Goal: Download file/media

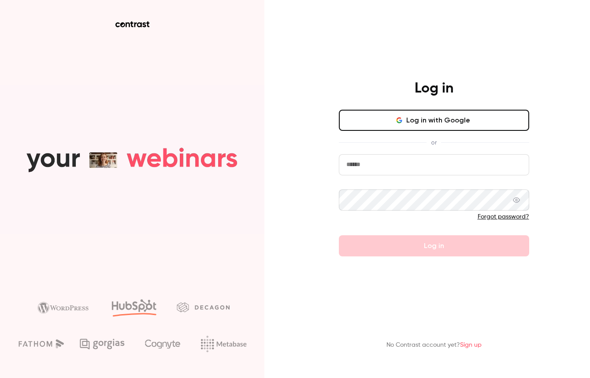
click at [409, 125] on button "Log in with Google" at bounding box center [434, 120] width 190 height 21
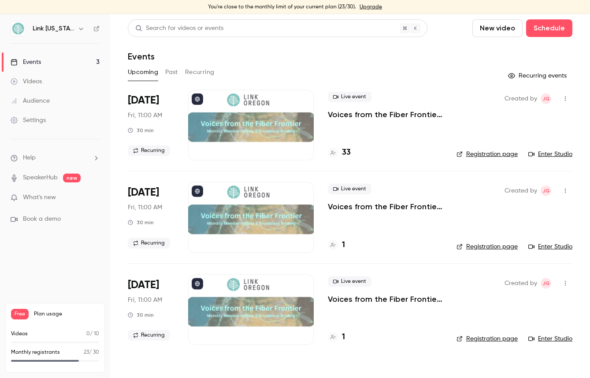
click at [344, 152] on h4 "33" at bounding box center [346, 153] width 9 height 12
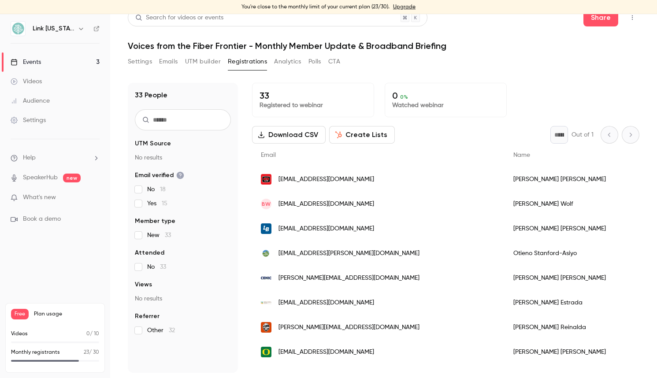
click at [293, 134] on button "Download CSV" at bounding box center [289, 135] width 74 height 18
